Goal: Communication & Community: Answer question/provide support

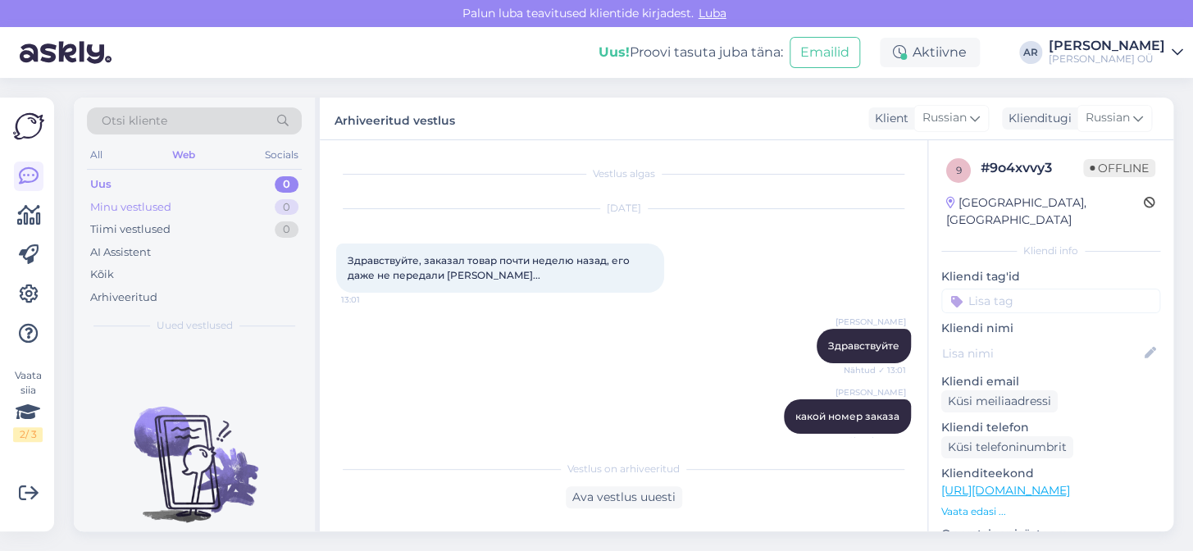
scroll to position [649, 0]
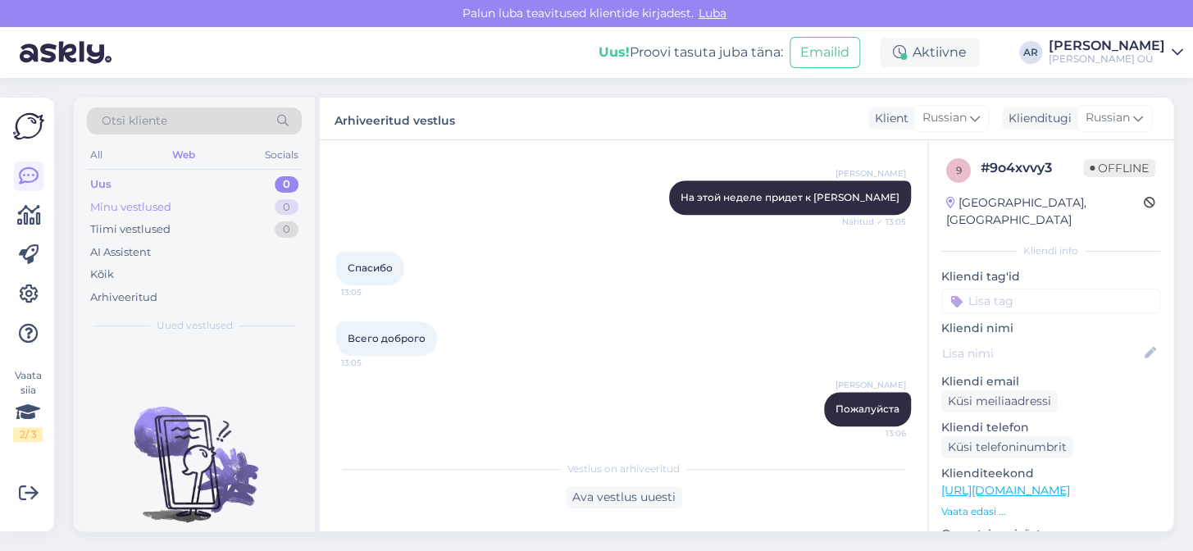
click at [170, 207] on div "Minu vestlused" at bounding box center [130, 207] width 81 height 16
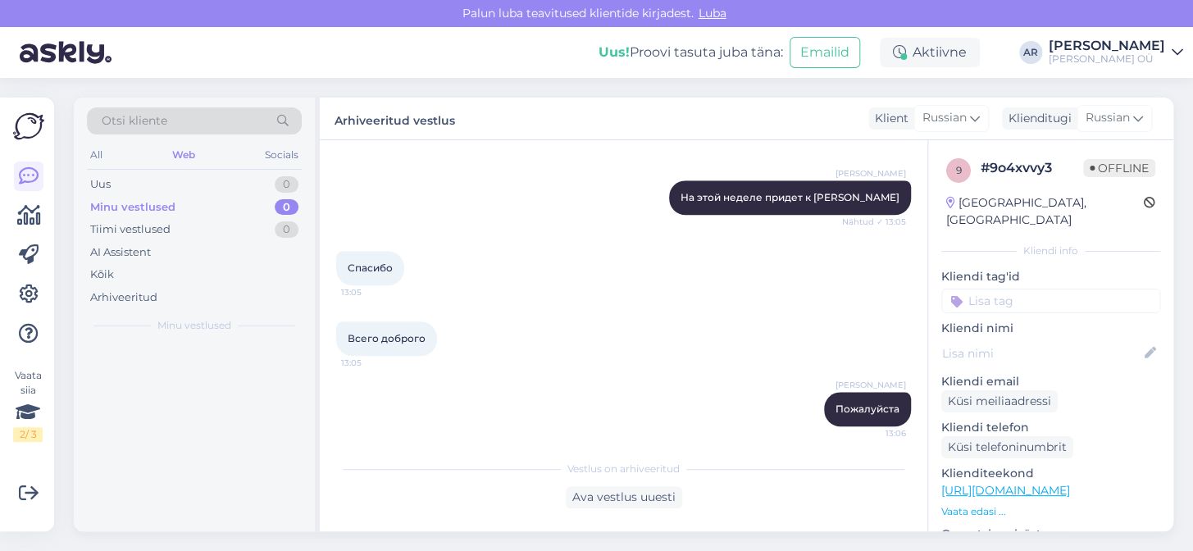
click at [170, 207] on div "Minu vestlused" at bounding box center [132, 207] width 85 height 16
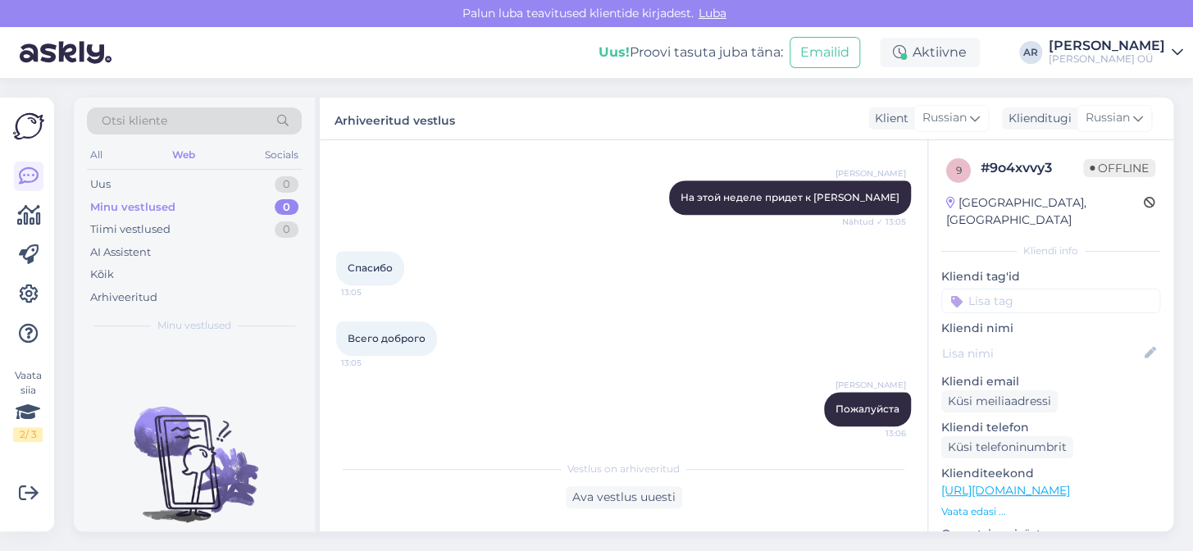
click at [196, 115] on div "Otsi kliente All Web Socials Uus 0 Minu vestlused 0 Tiimi vestlused 0 AI Assist…" at bounding box center [194, 220] width 241 height 245
click at [194, 179] on div "Uus 0" at bounding box center [194, 184] width 215 height 23
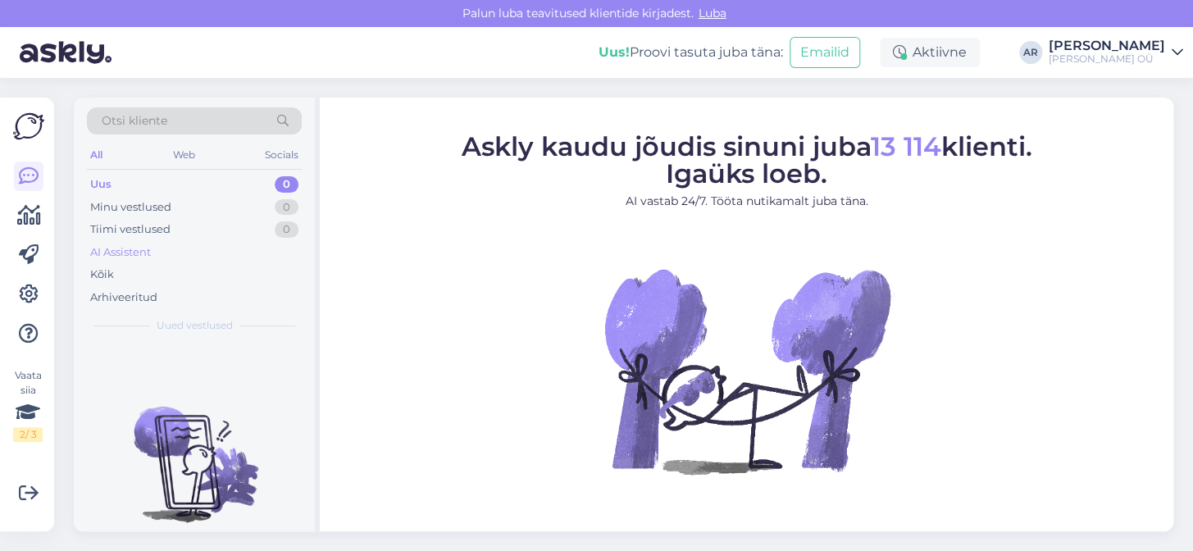
click at [241, 246] on div "AI Assistent" at bounding box center [194, 252] width 215 height 23
click at [178, 191] on div "Uus 1" at bounding box center [194, 184] width 215 height 23
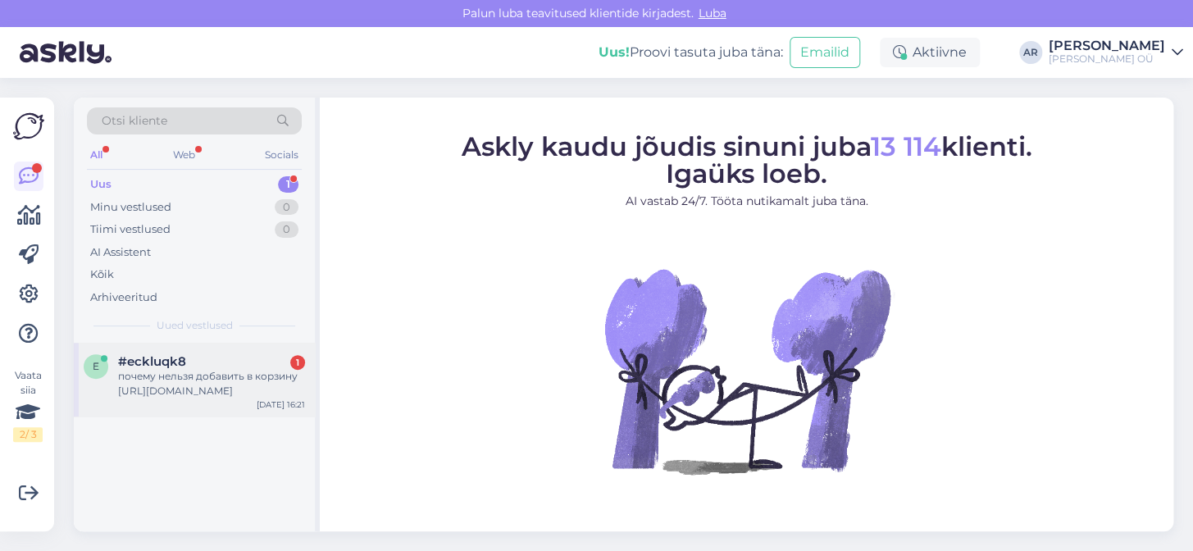
click at [228, 386] on div "почему нельзя добавить в корзину https://onoff.ee/ru/e-lugerid/39036-inkbook-ca…" at bounding box center [211, 384] width 187 height 30
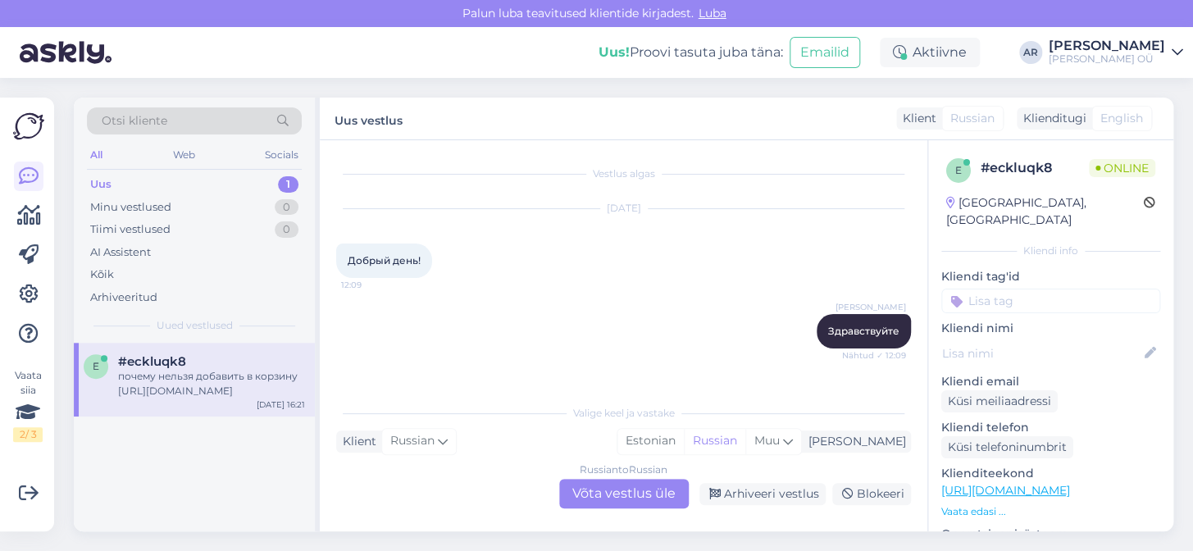
scroll to position [445, 0]
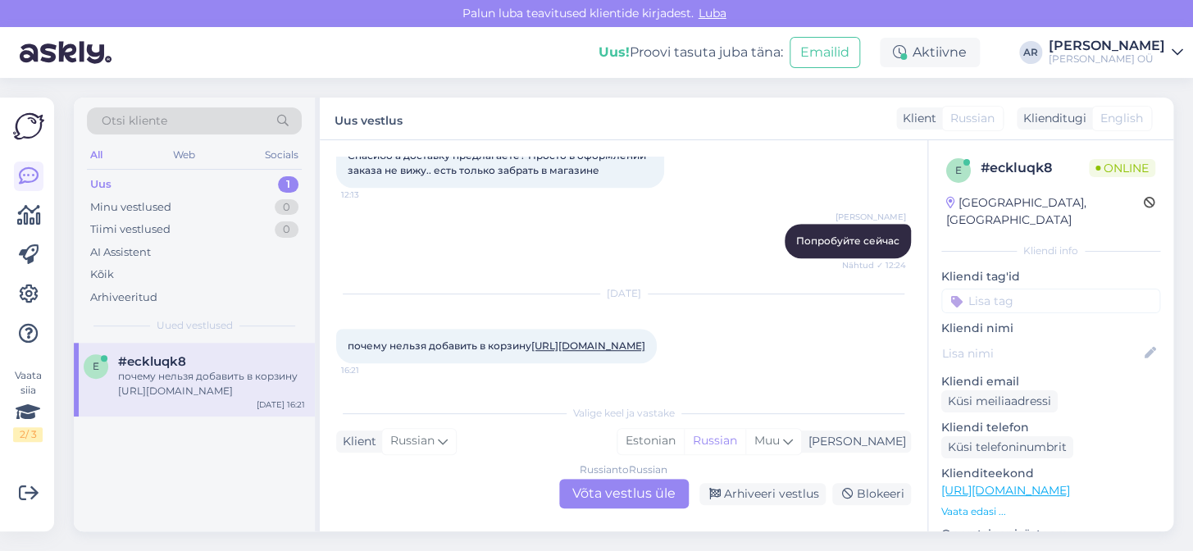
click at [531, 339] on link "https://onoff.ee/ru/e-lugerid/39036-inkbook-calypso-sinine-1318448-590172154971…" at bounding box center [588, 345] width 114 height 12
click at [598, 492] on div "Russian to Russian Võta vestlus üle" at bounding box center [624, 494] width 130 height 30
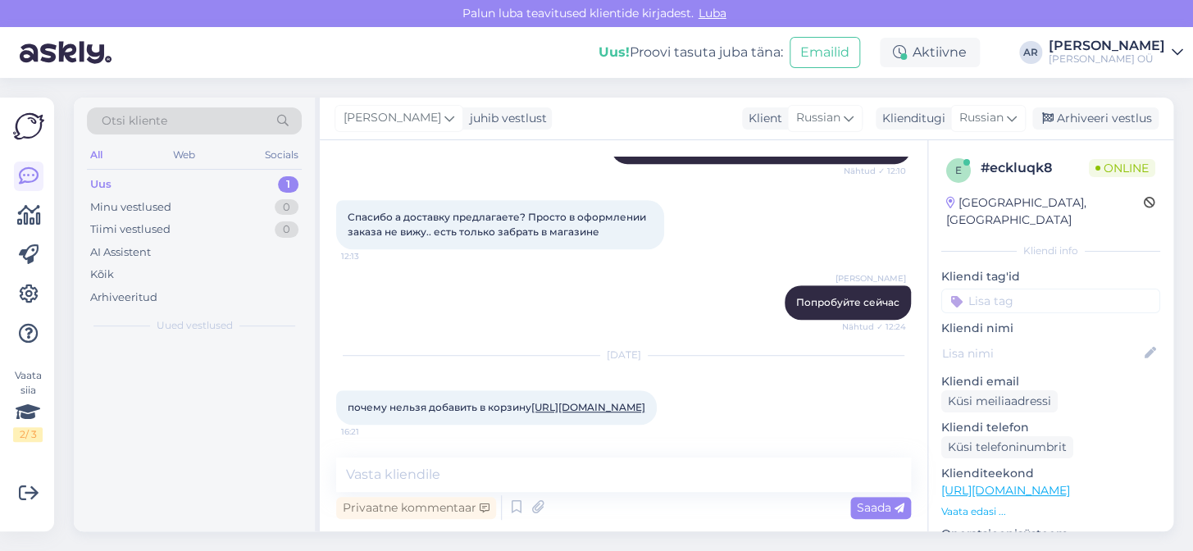
scroll to position [384, 0]
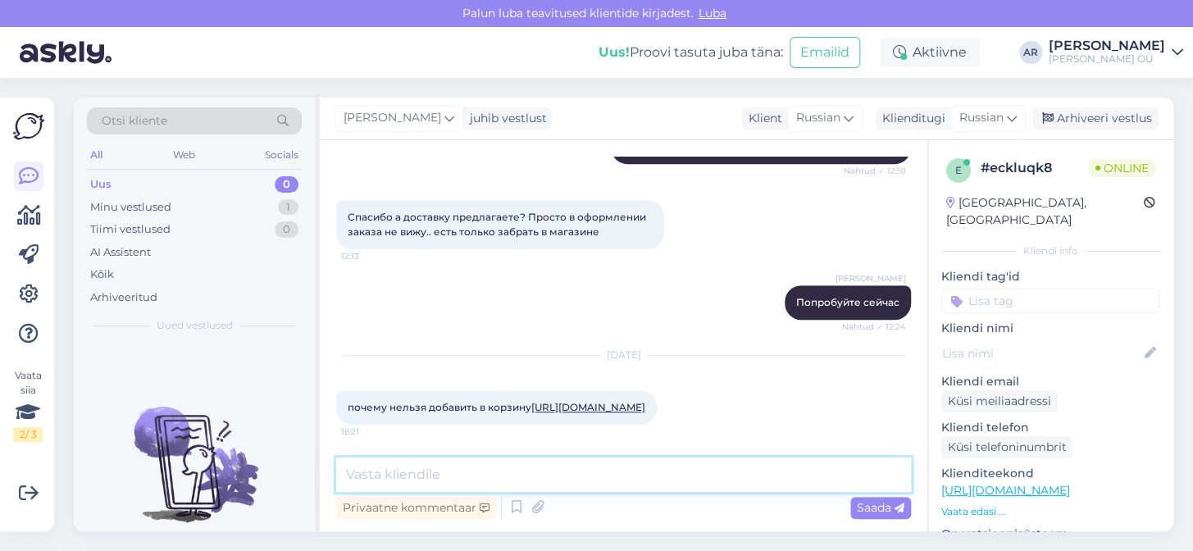
click at [593, 474] on textarea at bounding box center [623, 475] width 575 height 34
type textarea "з"
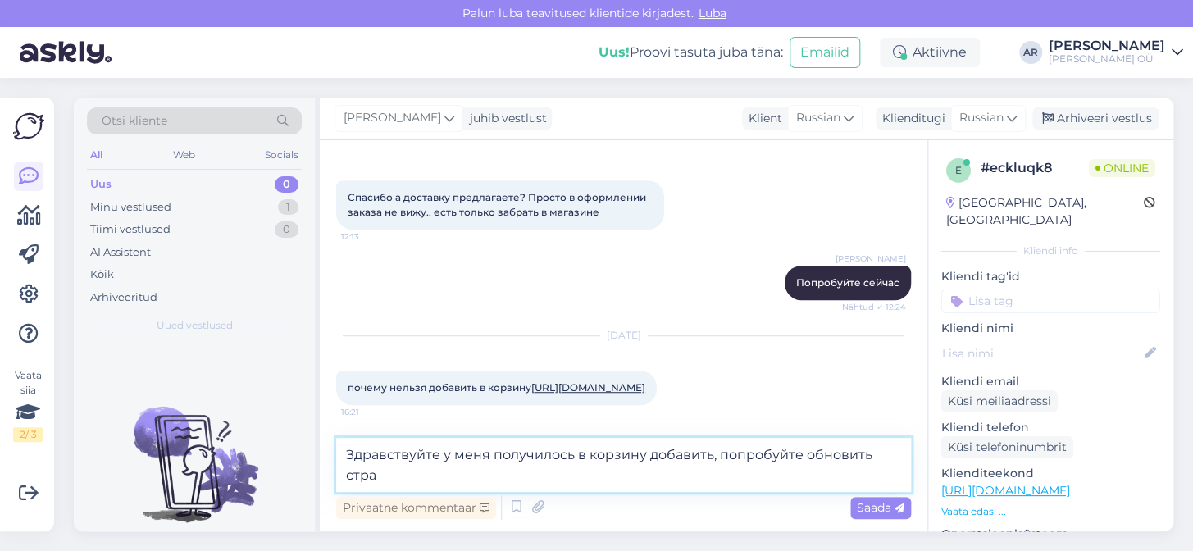
scroll to position [403, 0]
type textarea "Здравствуйте у меня получилось в корзину добавить, попробуйте обновить страницу"
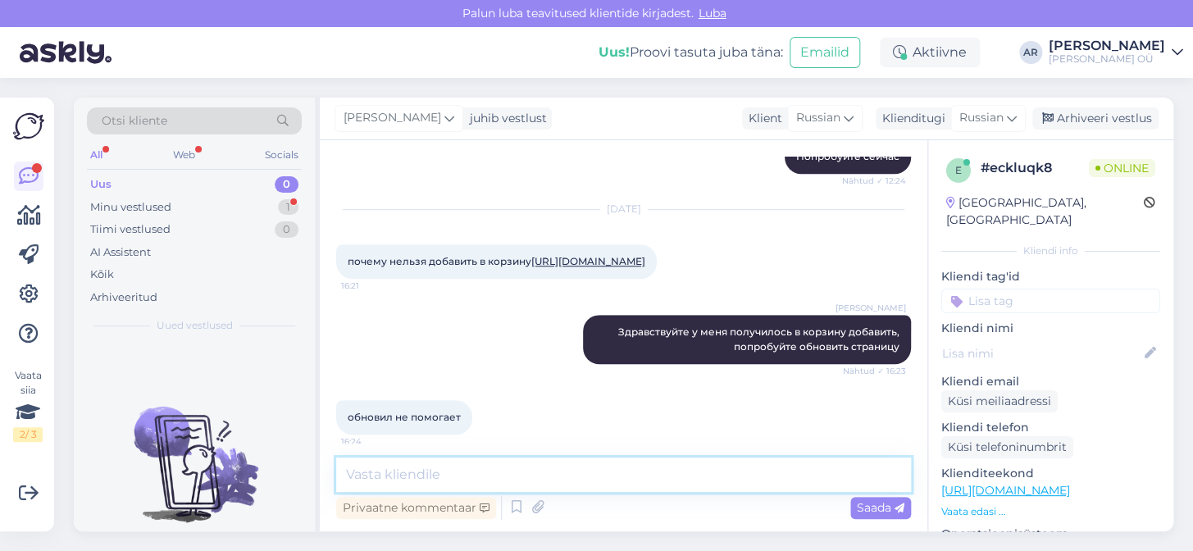
scroll to position [540, 0]
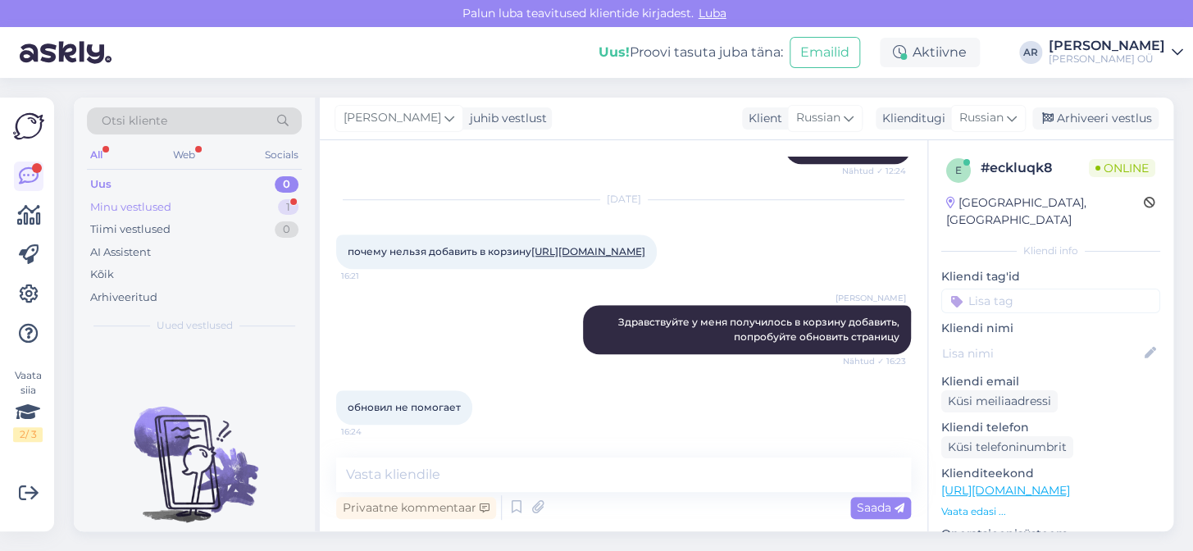
click at [212, 203] on div "Minu vestlused 1" at bounding box center [194, 207] width 215 height 23
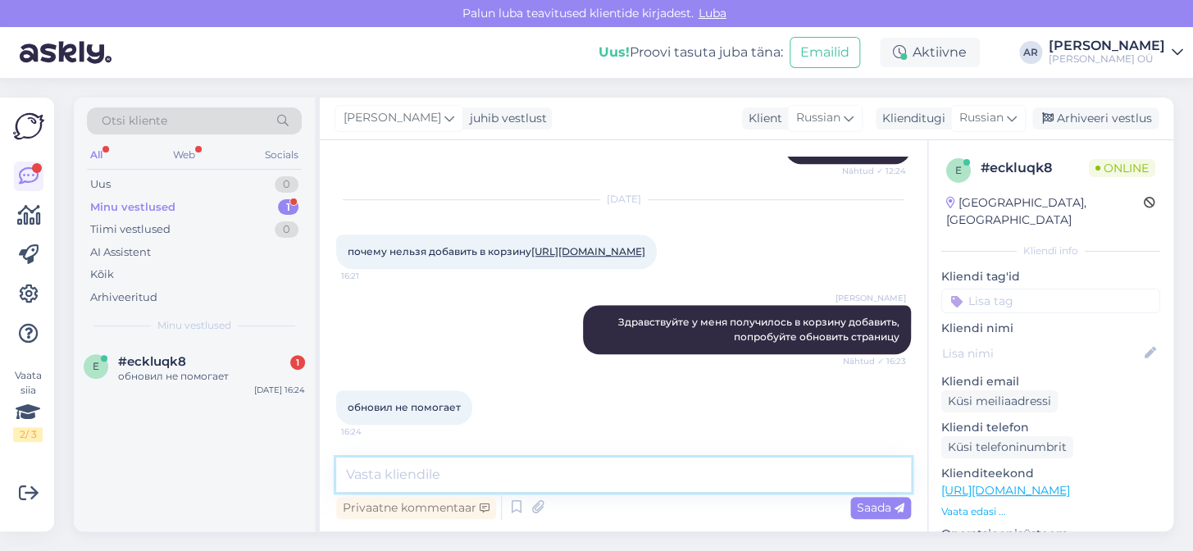
click at [472, 464] on textarea at bounding box center [623, 475] width 575 height 34
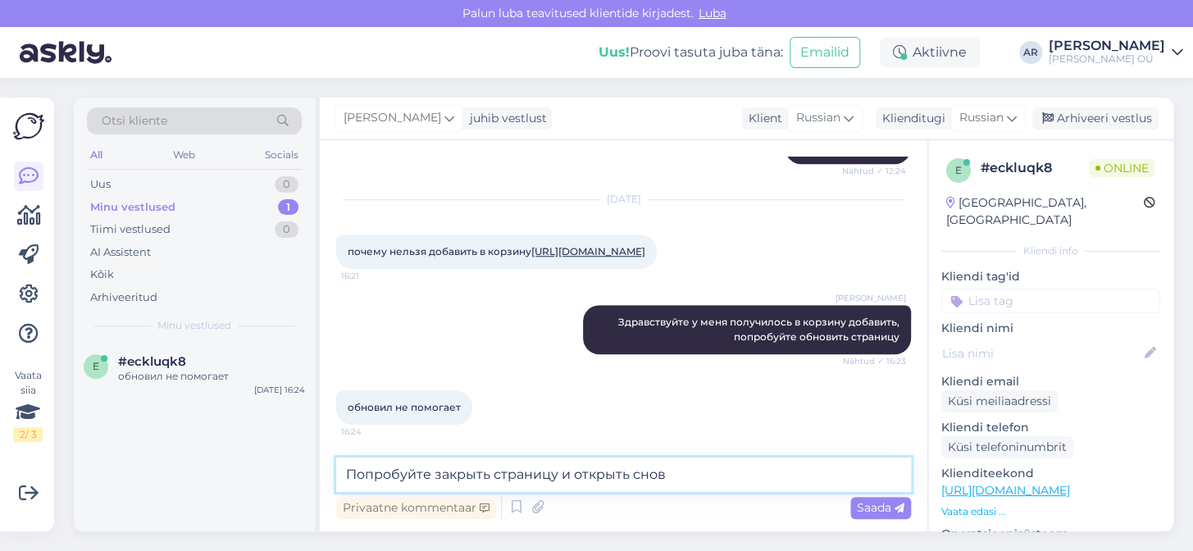
type textarea "Попробуйте закрыть страницу и открыть снова"
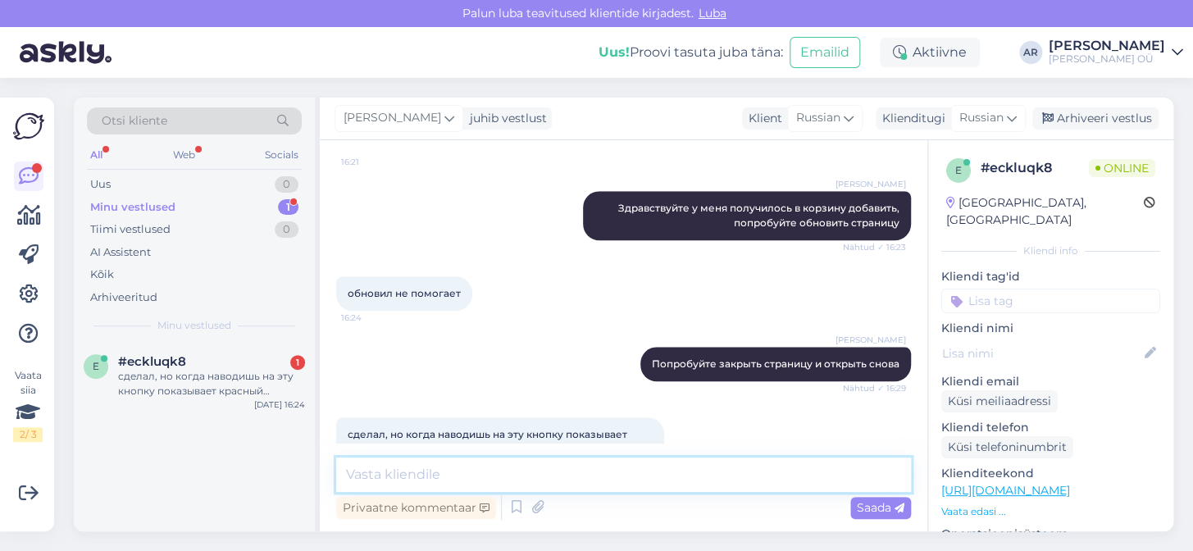
scroll to position [695, 0]
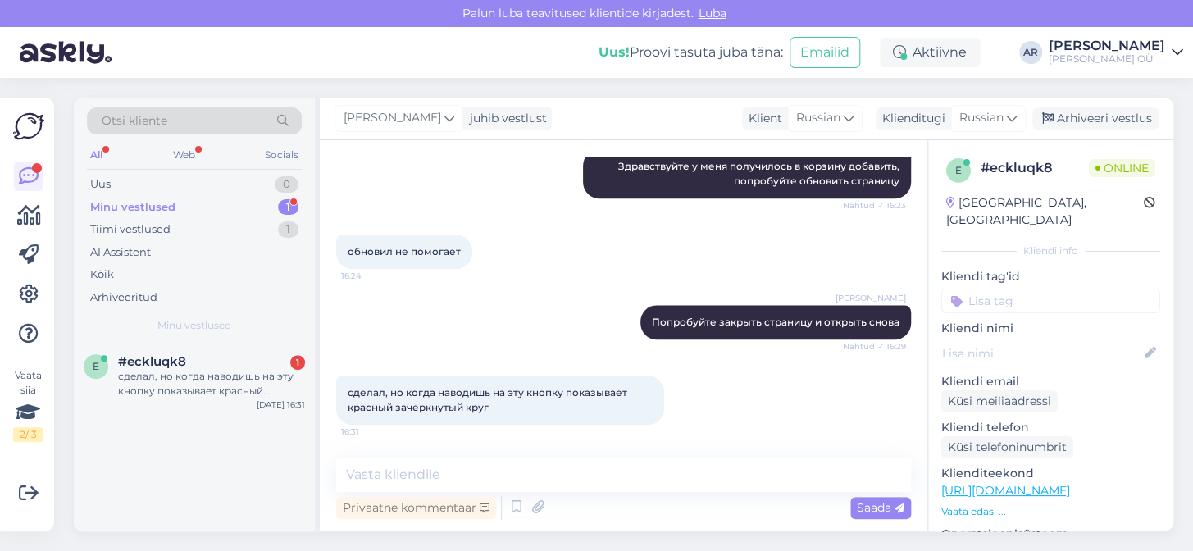
click at [476, 457] on div "Vestlus algas Aug 15 2025 Добрый день! 12:09 Anna Ryndina Здравствуйте Nähtud ✓…" at bounding box center [624, 335] width 608 height 391
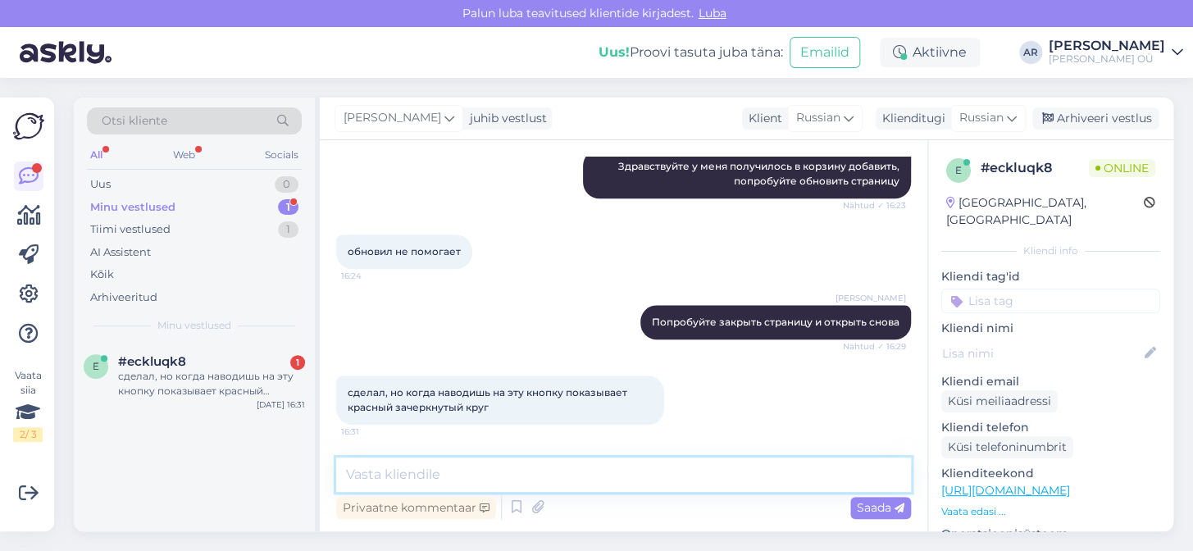
click at [484, 475] on textarea at bounding box center [623, 475] width 575 height 34
click at [484, 477] on textarea at bounding box center [623, 475] width 575 height 34
click at [484, 474] on textarea at bounding box center [623, 475] width 575 height 34
type textarea "у"
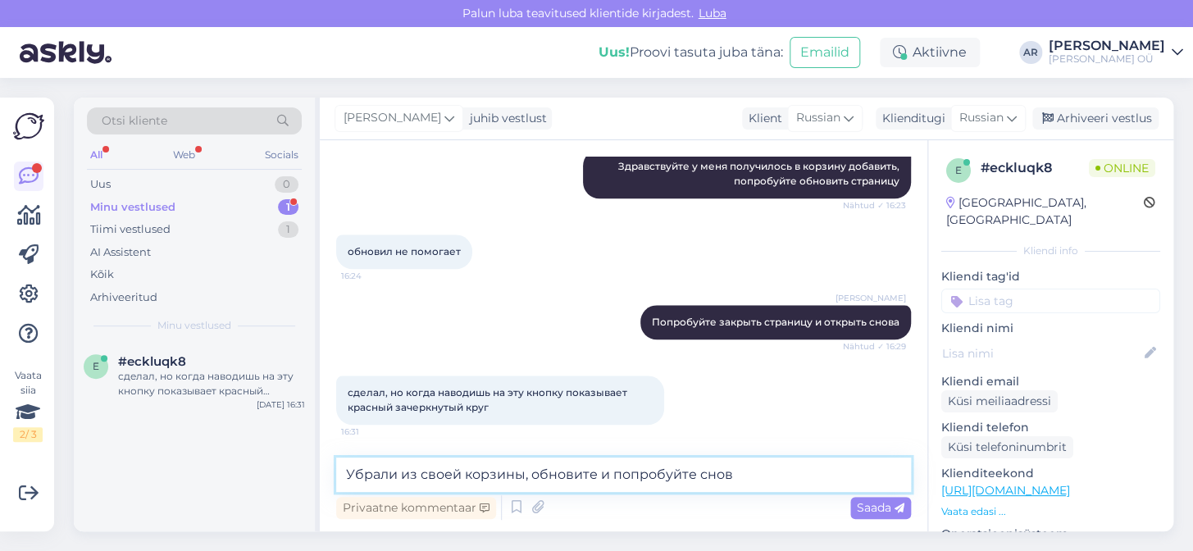
type textarea "Убрали из своей корзины, обновите и попробуйте снова"
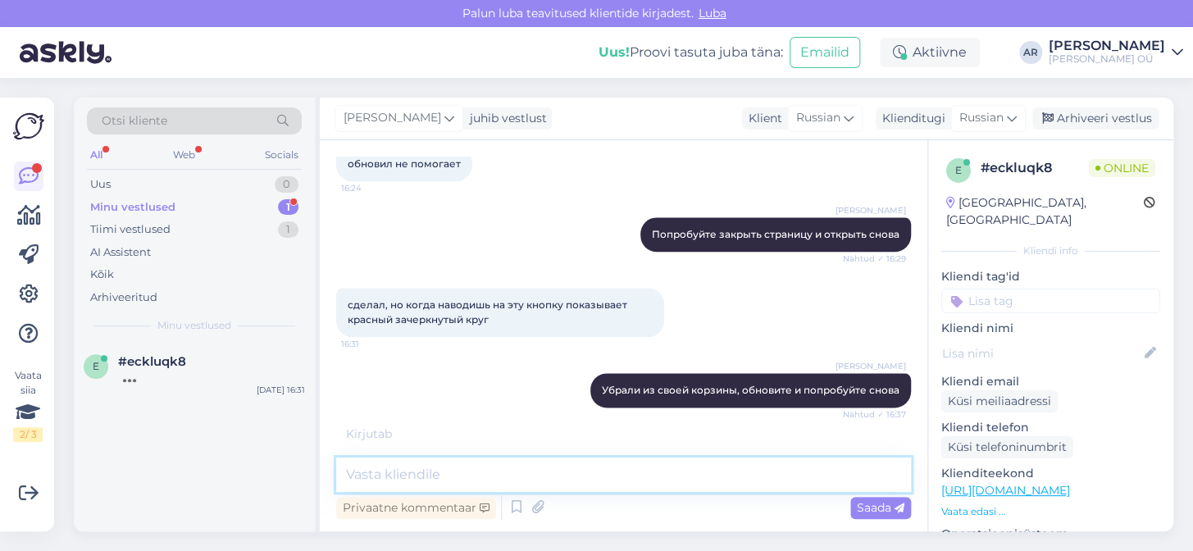
scroll to position [836, 0]
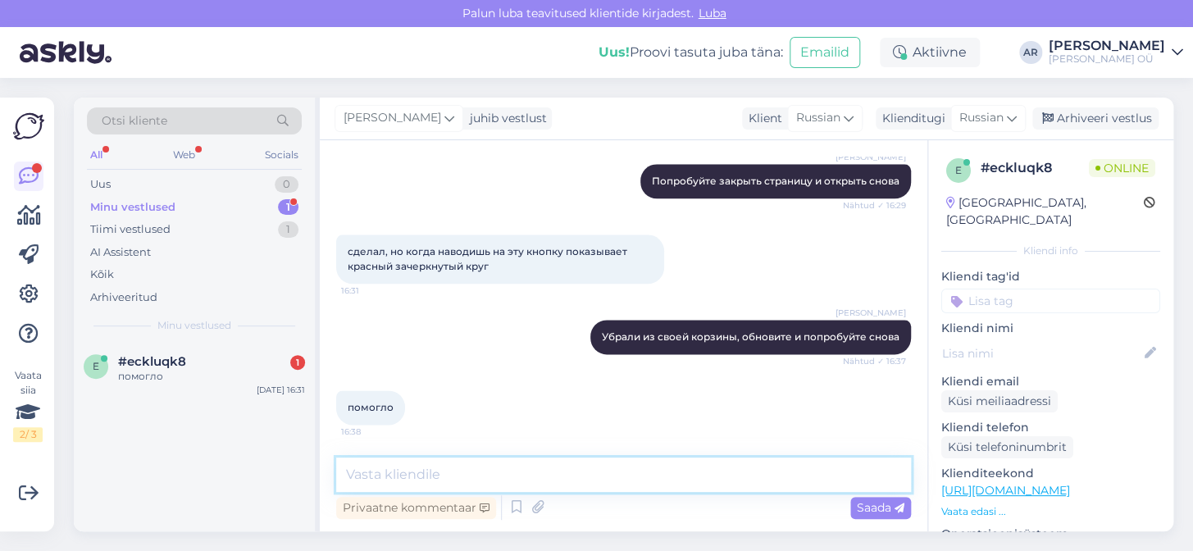
click at [484, 474] on textarea at bounding box center [623, 475] width 575 height 34
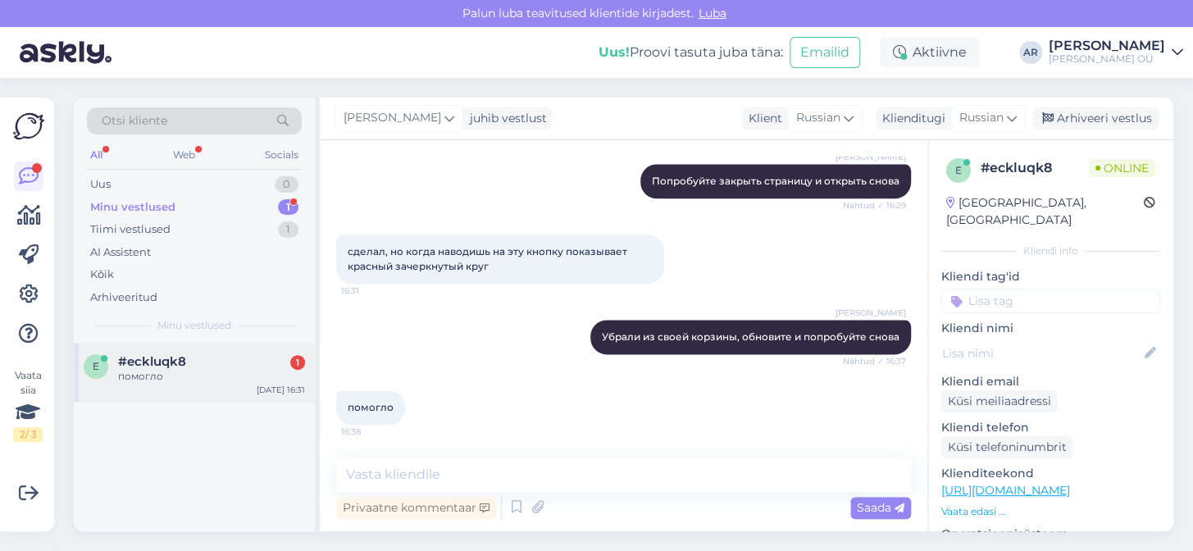
click at [204, 380] on div "помогло" at bounding box center [211, 376] width 187 height 15
click at [209, 196] on div "Minu vestlused 1" at bounding box center [194, 207] width 215 height 23
